Goal: Information Seeking & Learning: Learn about a topic

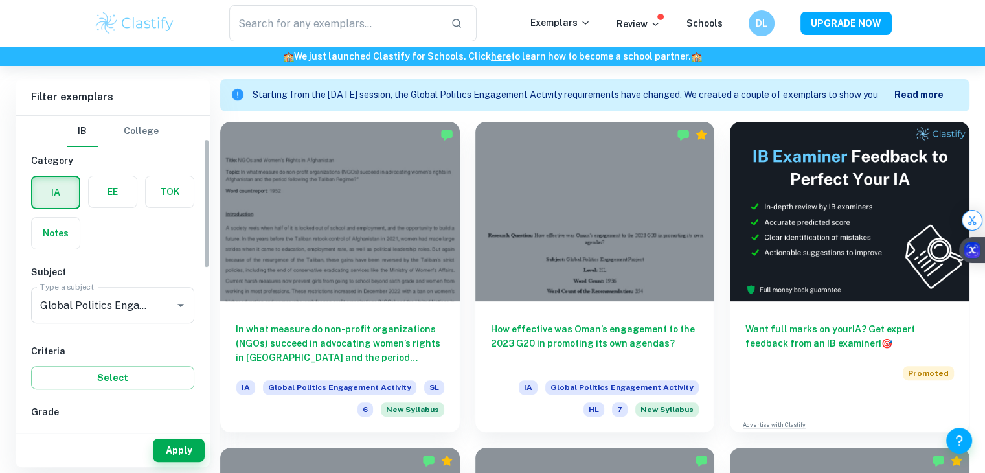
scroll to position [60, 0]
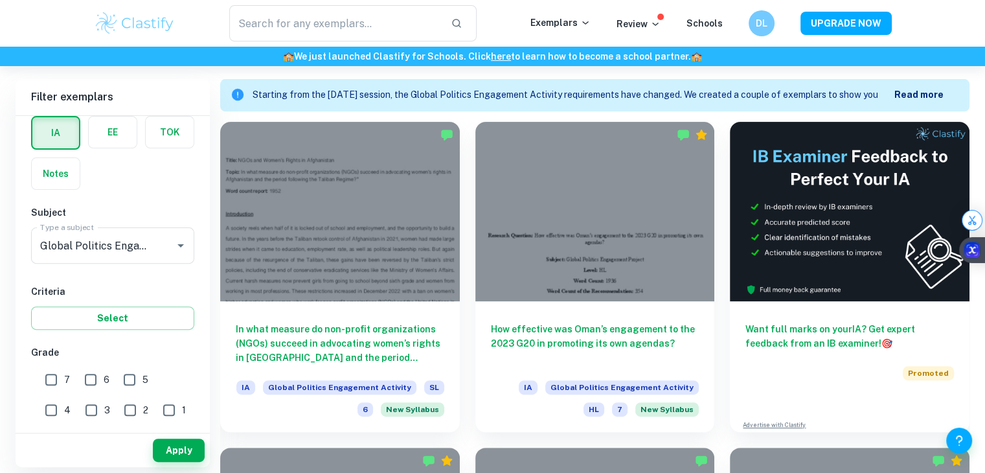
click at [51, 382] on input "7" at bounding box center [51, 380] width 26 height 26
checkbox input "true"
click at [175, 447] on button "Apply" at bounding box center [179, 450] width 52 height 23
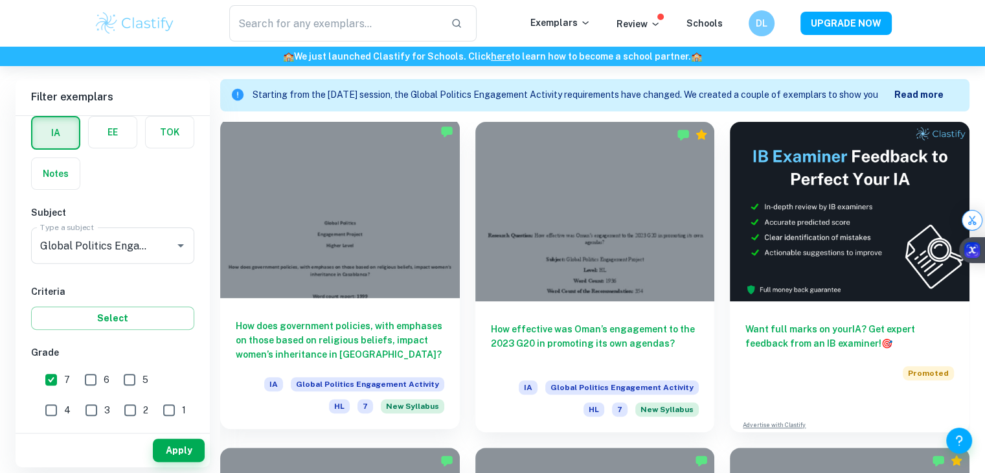
click at [384, 258] on div at bounding box center [340, 208] width 240 height 179
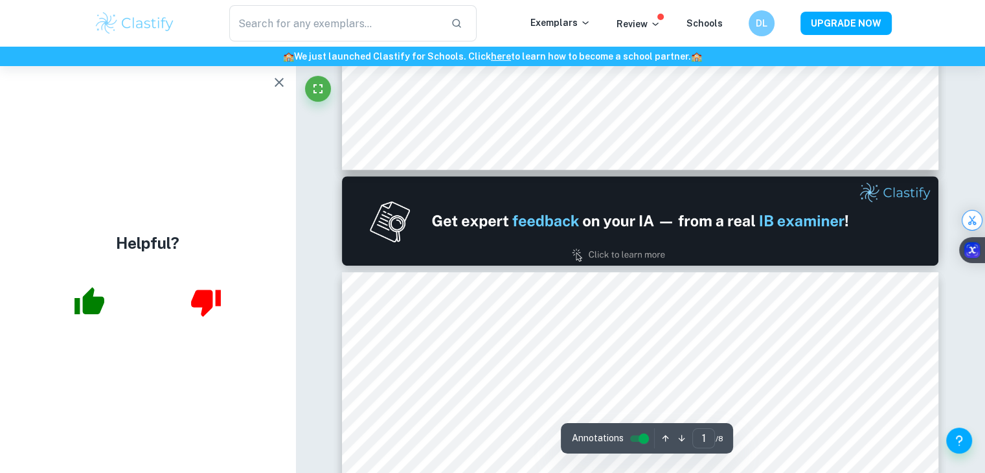
type input "2"
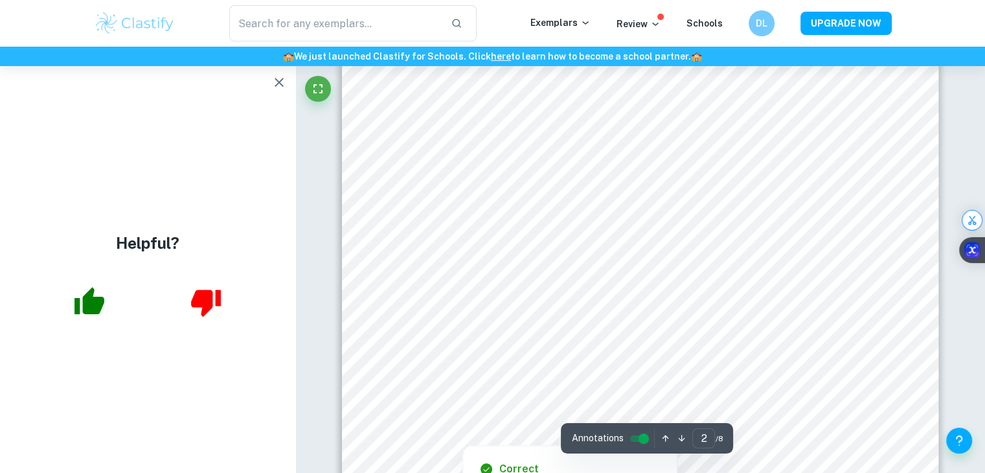
scroll to position [920, 0]
